Goal: Information Seeking & Learning: Learn about a topic

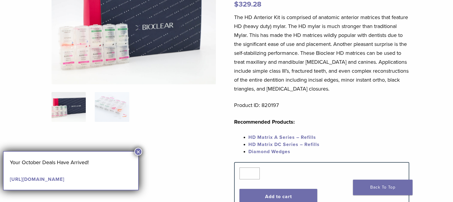
scroll to position [79, 0]
click at [276, 38] on p "The HD Anterior Kit is comprised of anatomic anterior matrices that feature HD …" at bounding box center [321, 53] width 175 height 80
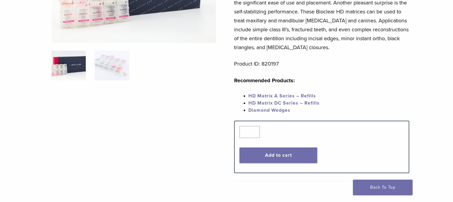
scroll to position [0, 0]
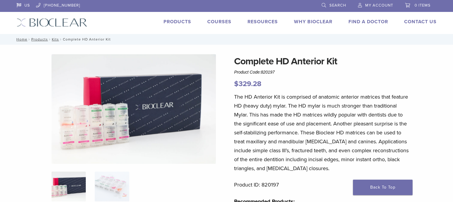
click at [216, 19] on link "Courses" at bounding box center [219, 22] width 24 height 6
click at [174, 21] on link "Products" at bounding box center [177, 22] width 28 height 6
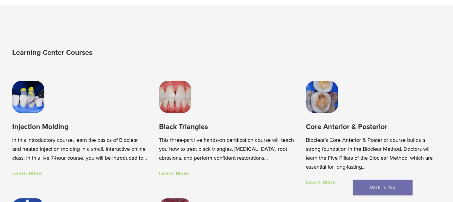
scroll to position [374, 0]
click at [31, 103] on img at bounding box center [28, 96] width 32 height 32
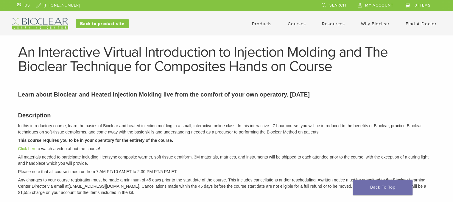
click at [294, 24] on link "Courses" at bounding box center [297, 23] width 18 height 5
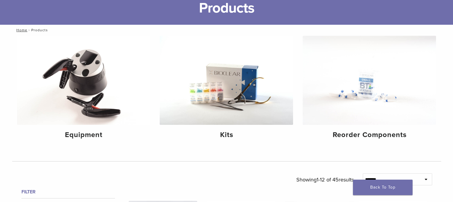
scroll to position [43, 0]
click at [220, 99] on img at bounding box center [226, 79] width 133 height 89
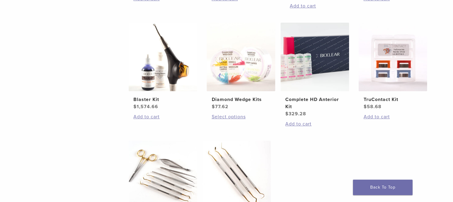
scroll to position [235, 0]
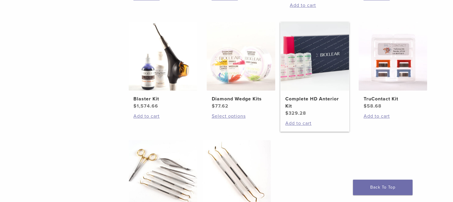
click at [313, 53] on img at bounding box center [314, 56] width 68 height 68
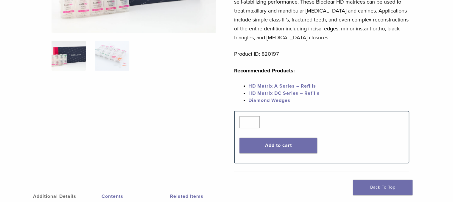
scroll to position [137, 0]
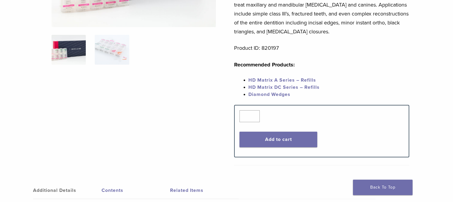
click at [286, 77] on link "HD Matrix A Series – Refills" at bounding box center [282, 80] width 68 height 6
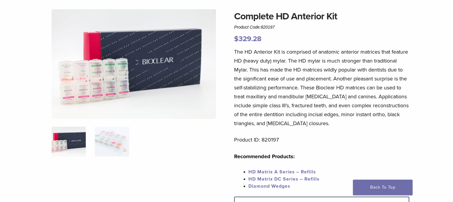
scroll to position [45, 0]
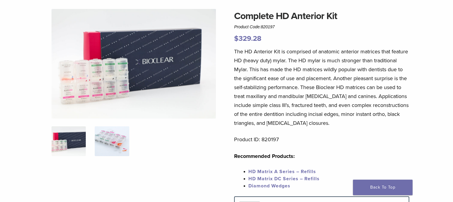
click at [102, 135] on img at bounding box center [112, 141] width 34 height 30
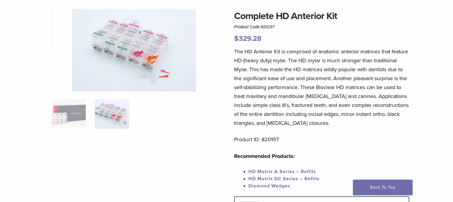
click at [149, 59] on img at bounding box center [134, 50] width 124 height 82
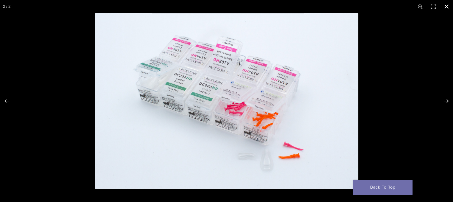
click at [85, 84] on div "Full screen image" at bounding box center [226, 101] width 453 height 202
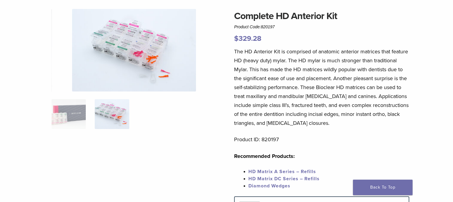
scroll to position [0, 0]
